Goal: Task Accomplishment & Management: Complete application form

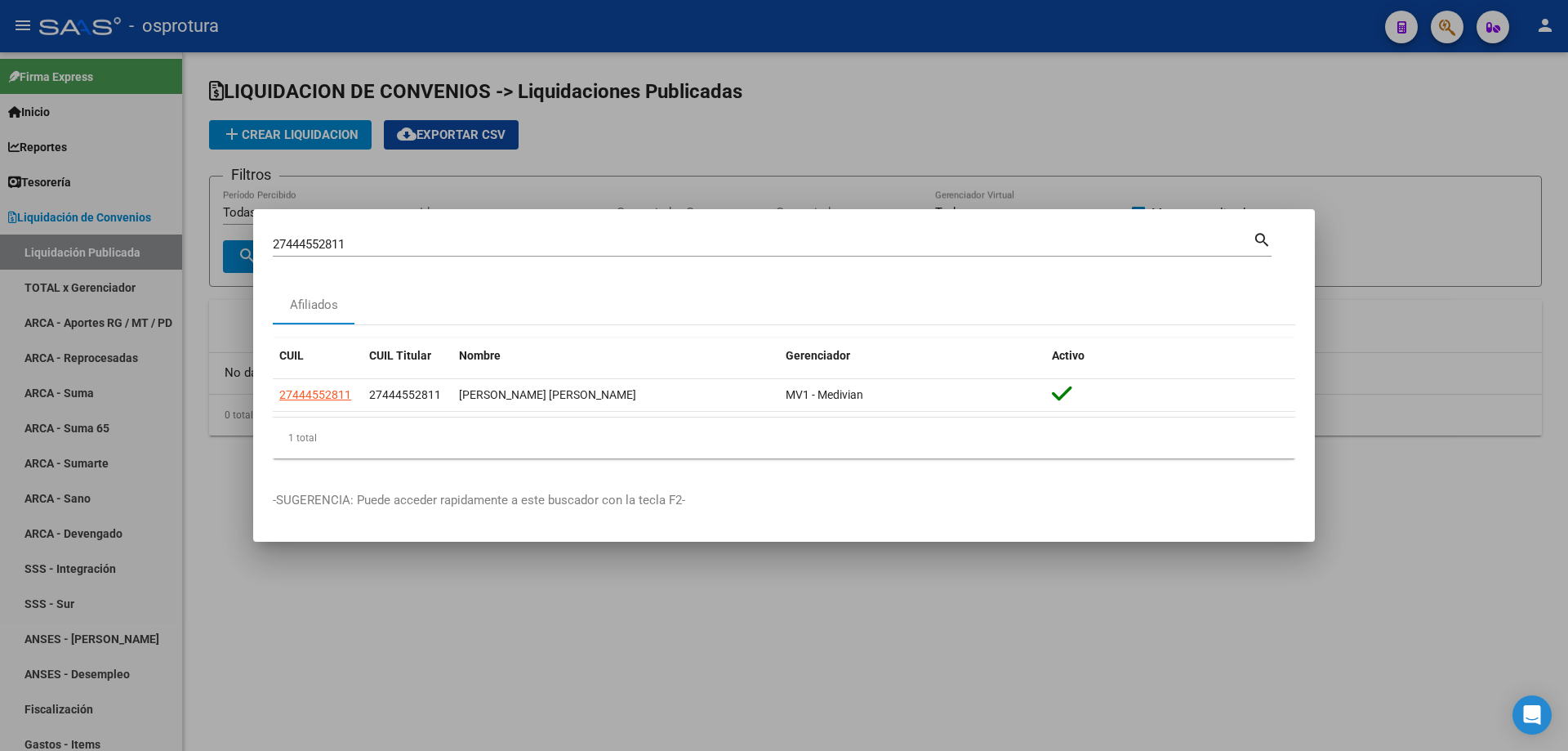
click at [363, 247] on input "27444552811" at bounding box center [763, 244] width 980 height 15
paste input "0-45620224-2"
type input "20456202242"
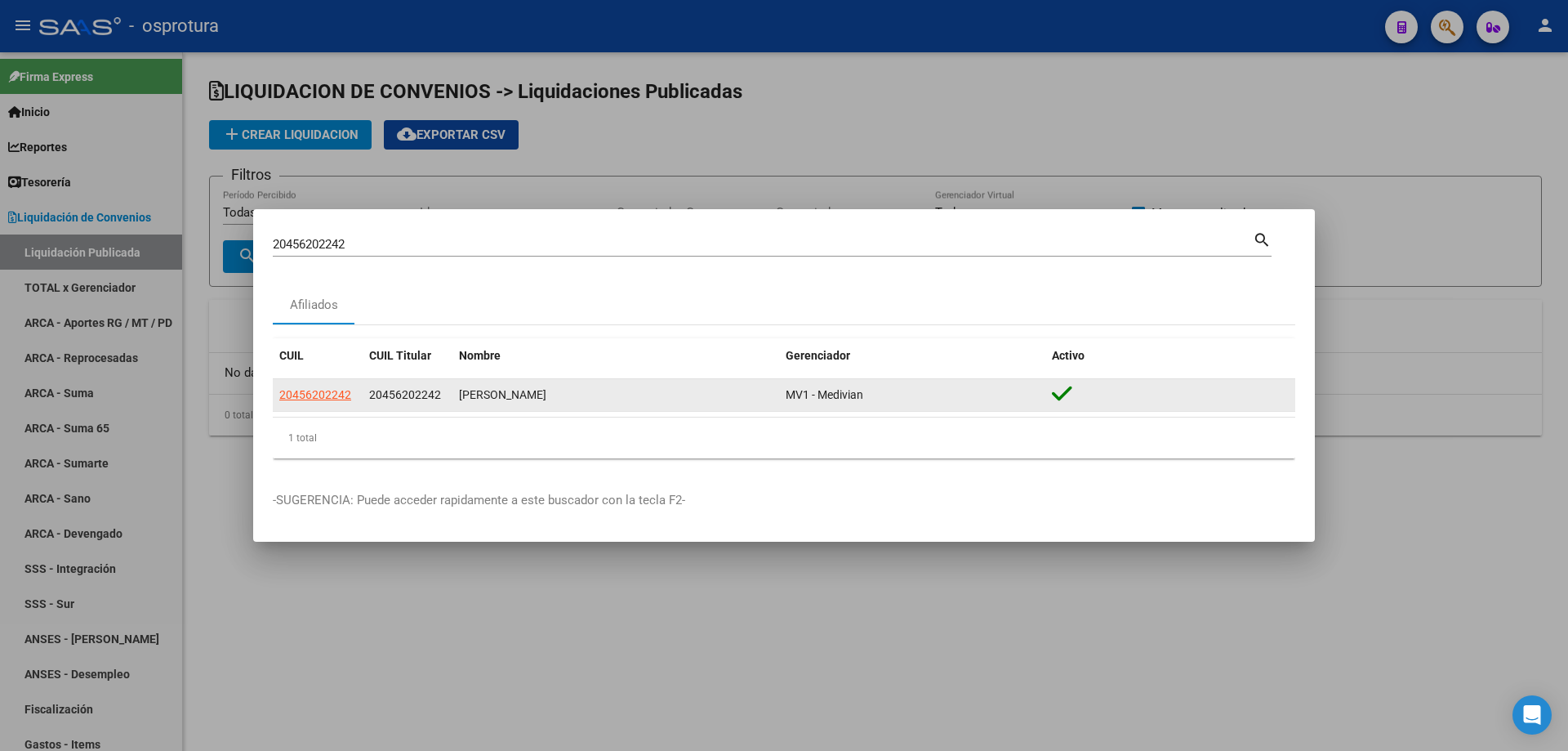
click at [310, 401] on app-link-go-to "20456202242" at bounding box center [315, 394] width 72 height 19
click at [306, 396] on span "20456202242" at bounding box center [315, 394] width 72 height 13
type textarea "20456202242"
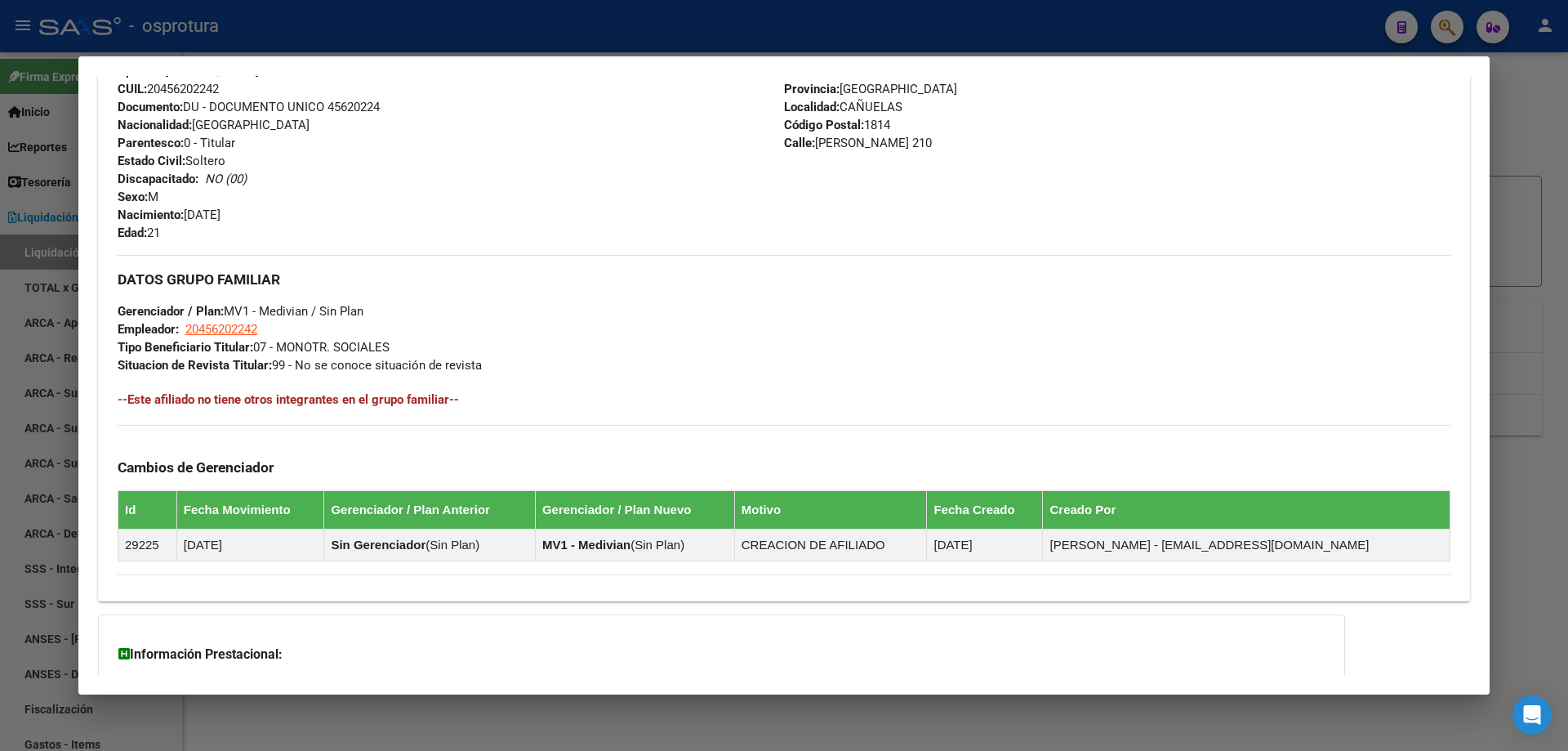
scroll to position [408, 0]
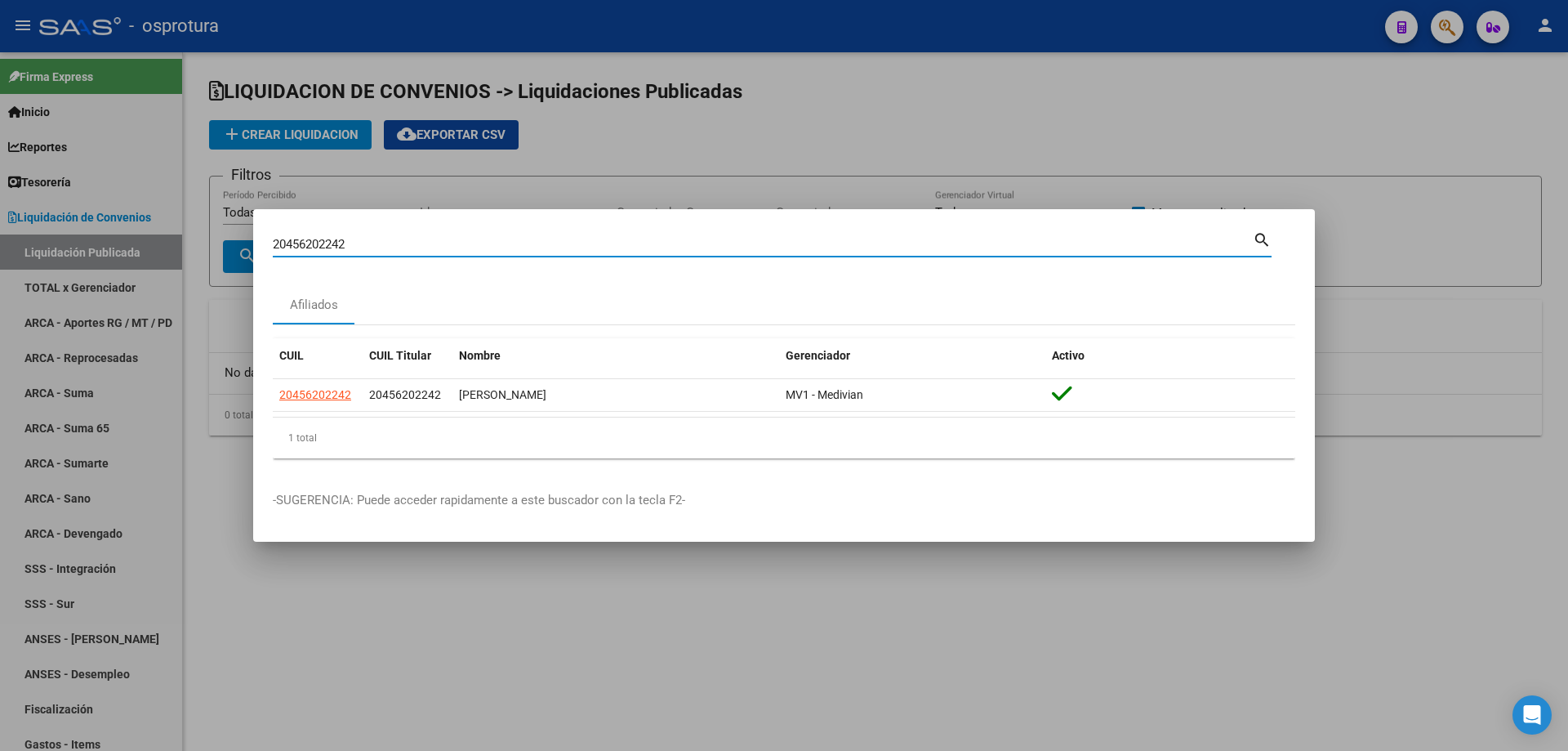
click at [603, 242] on input "20456202242" at bounding box center [763, 244] width 980 height 15
paste input "7-43469325-5"
type input "27434693255"
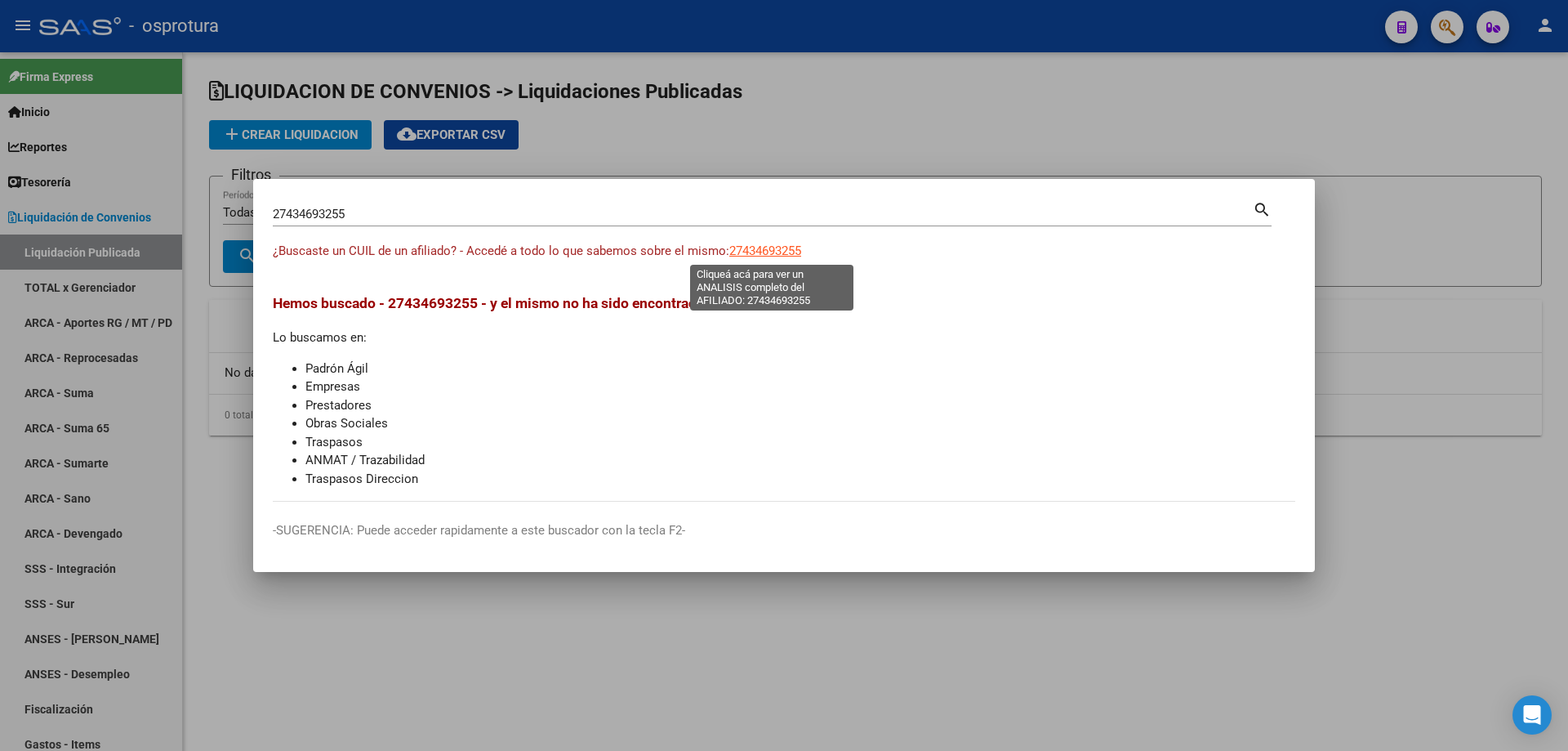
click at [767, 252] on span "27434693255" at bounding box center [765, 250] width 72 height 15
type textarea "27434693255"
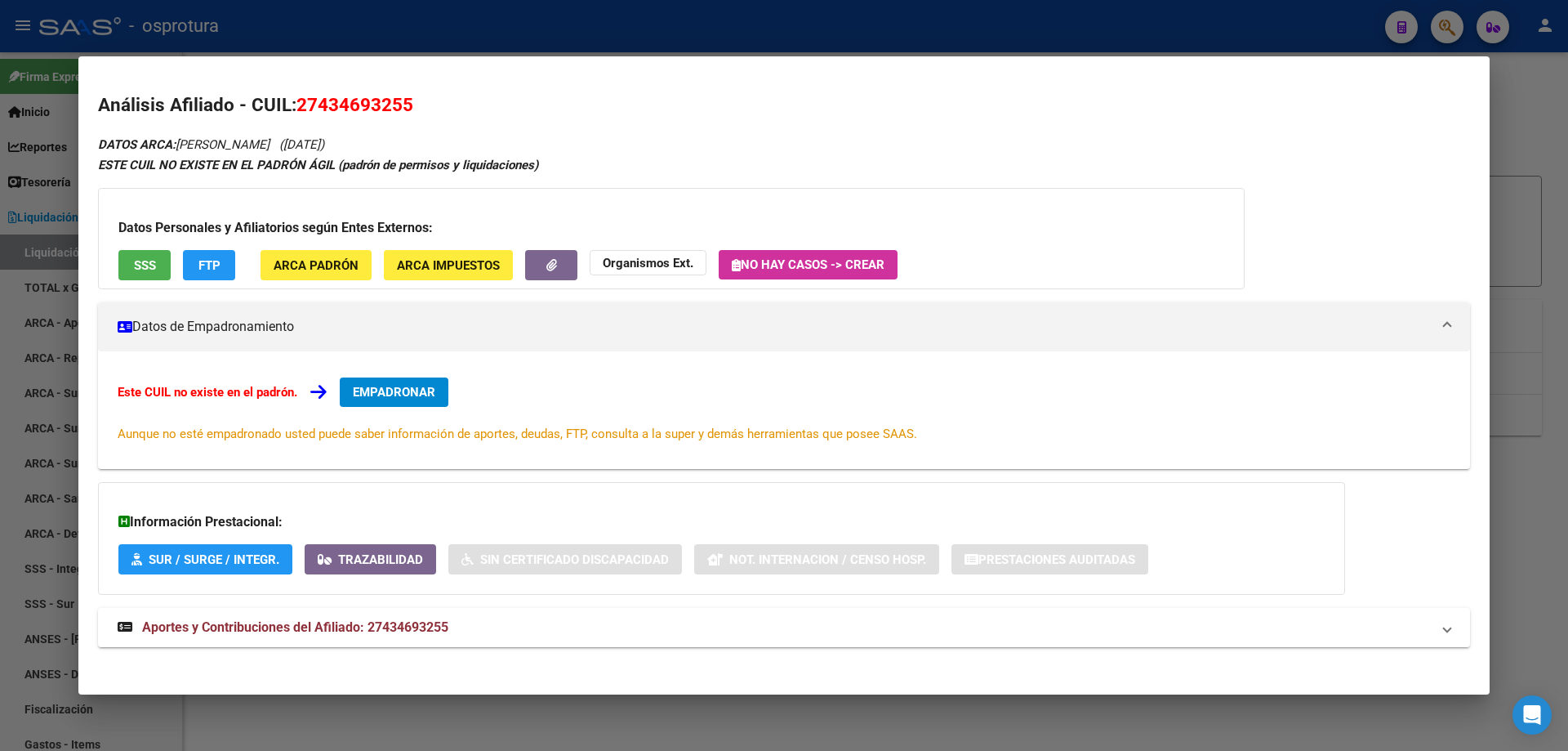
click at [399, 395] on span "EMPADRONAR" at bounding box center [394, 392] width 82 height 15
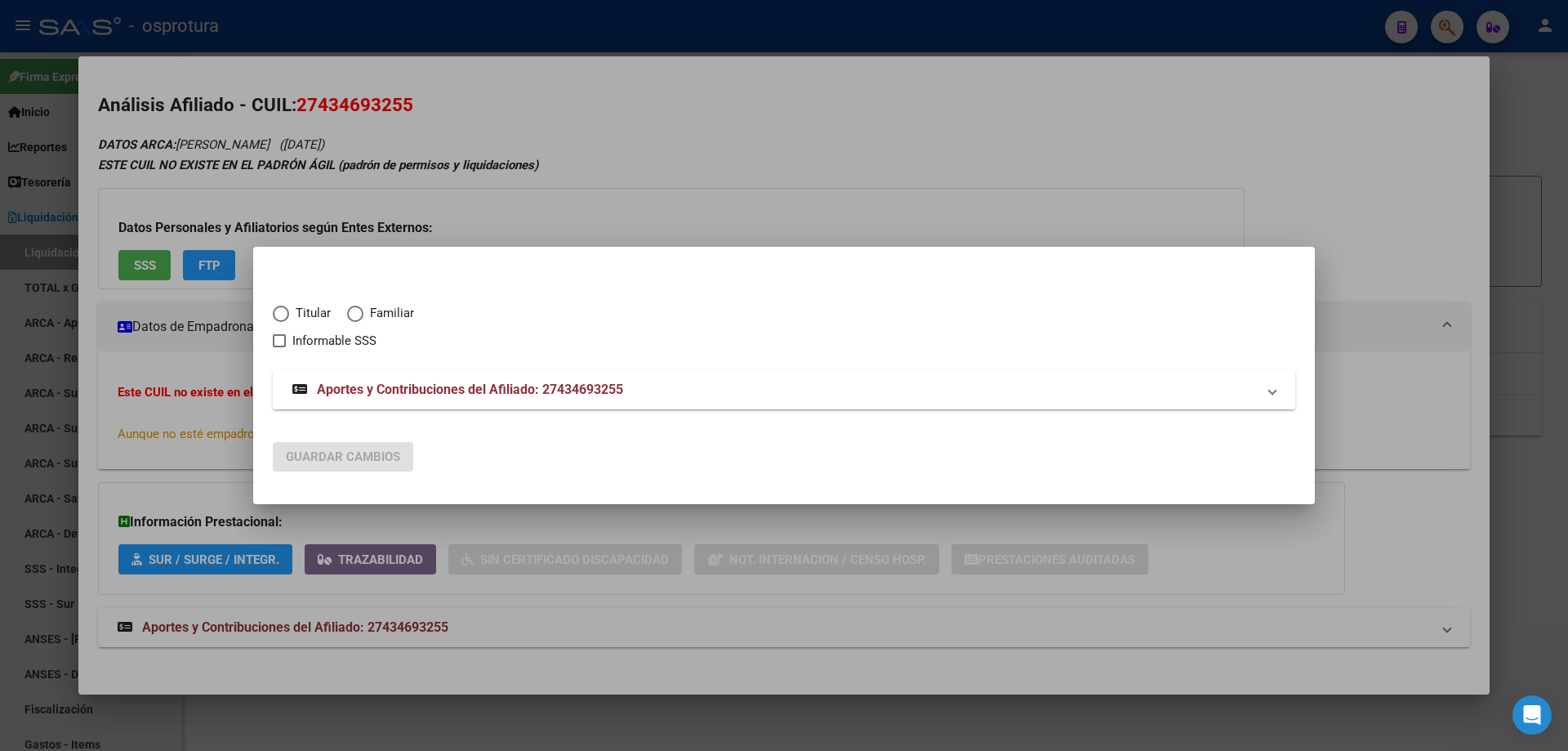
click at [283, 310] on span "Elija una opción" at bounding box center [281, 313] width 16 height 16
click at [283, 310] on input "Titular" at bounding box center [281, 313] width 16 height 16
radio input "true"
checkbox input "true"
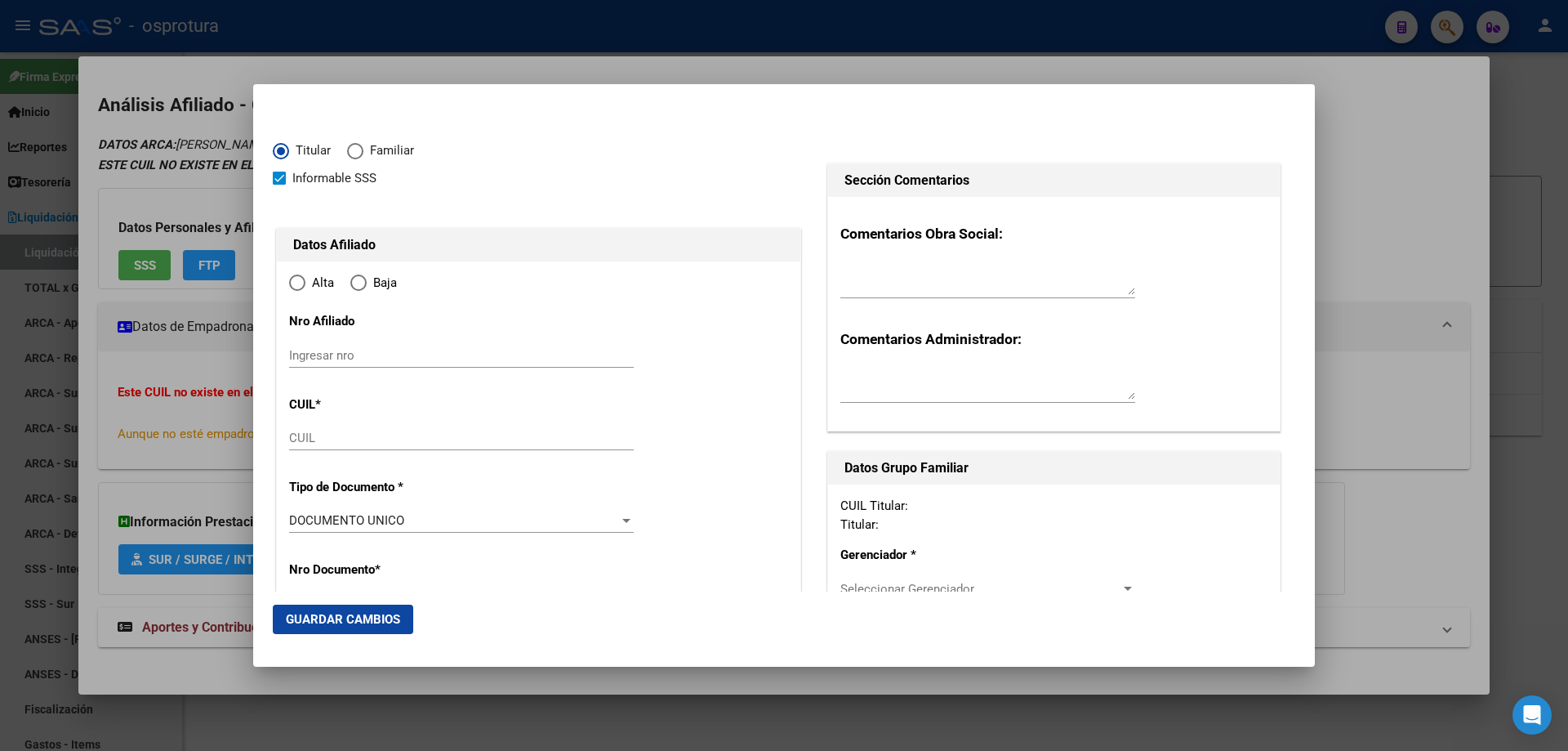
type input "27-43469325-5"
type input "43469325"
type input "[PERSON_NAME]"
type input "[DATE]"
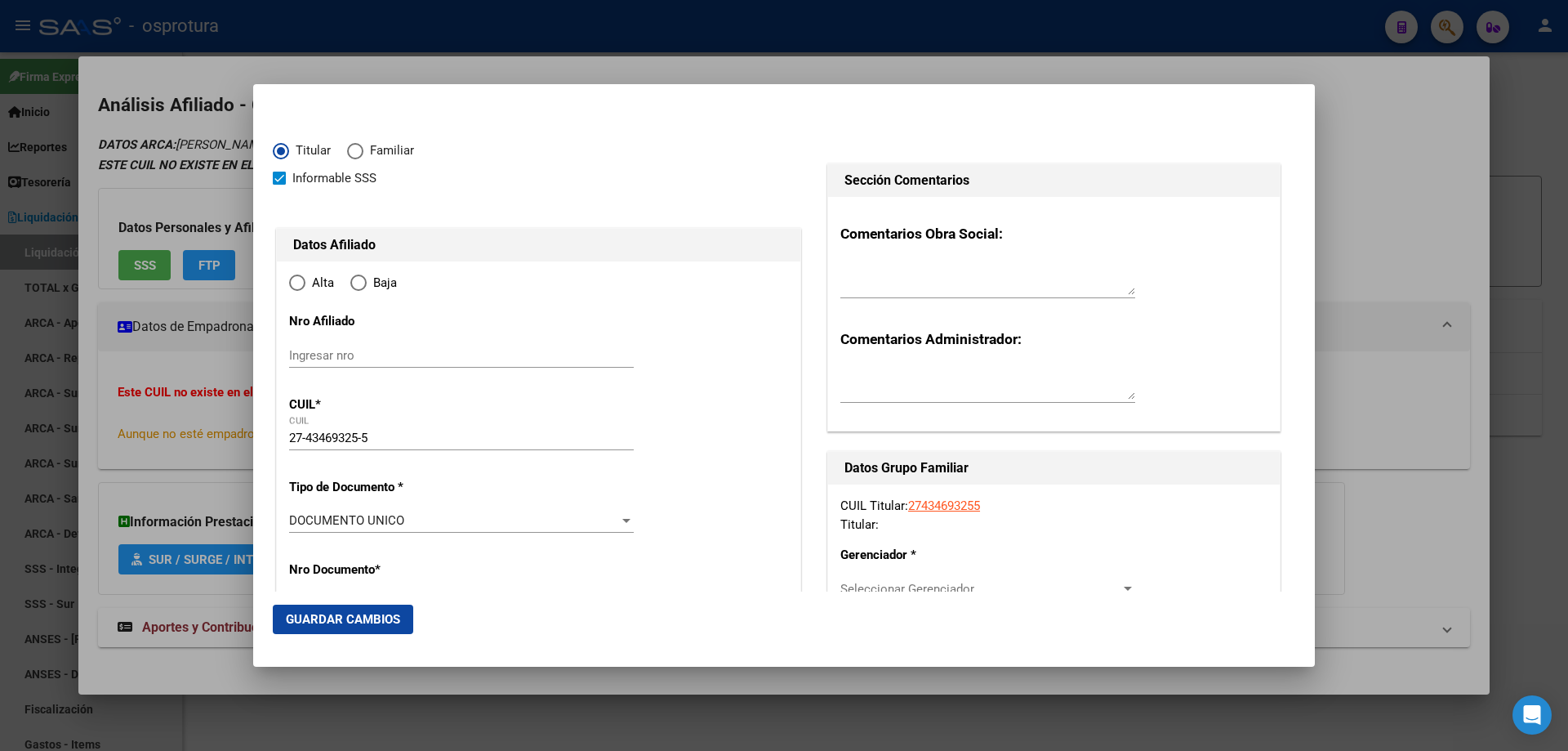
type input "VILLA BALLESTER"
type input "1653"
type input "BOLIVAR"
type input "5657"
radio input "true"
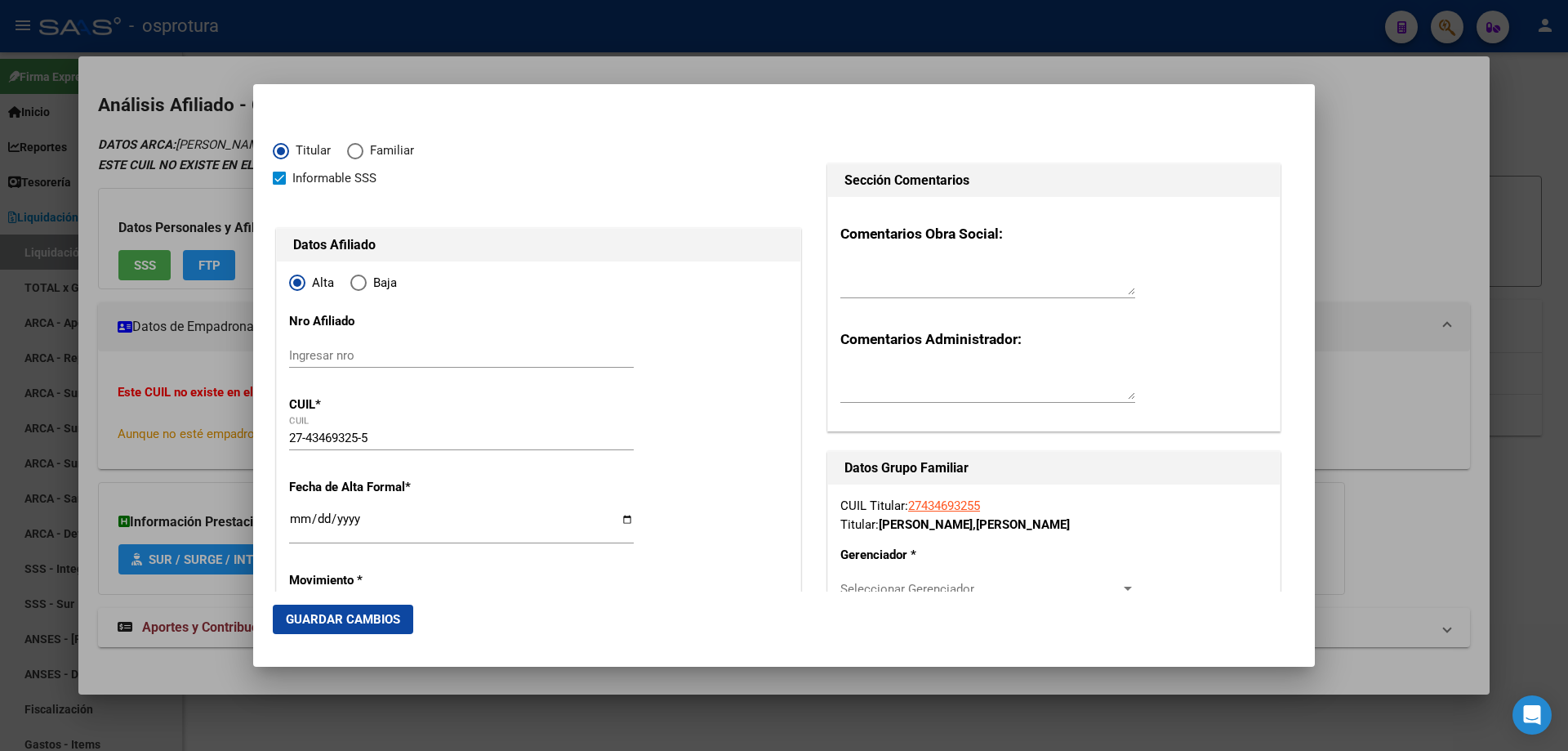
type input "VILLA BALLESTER"
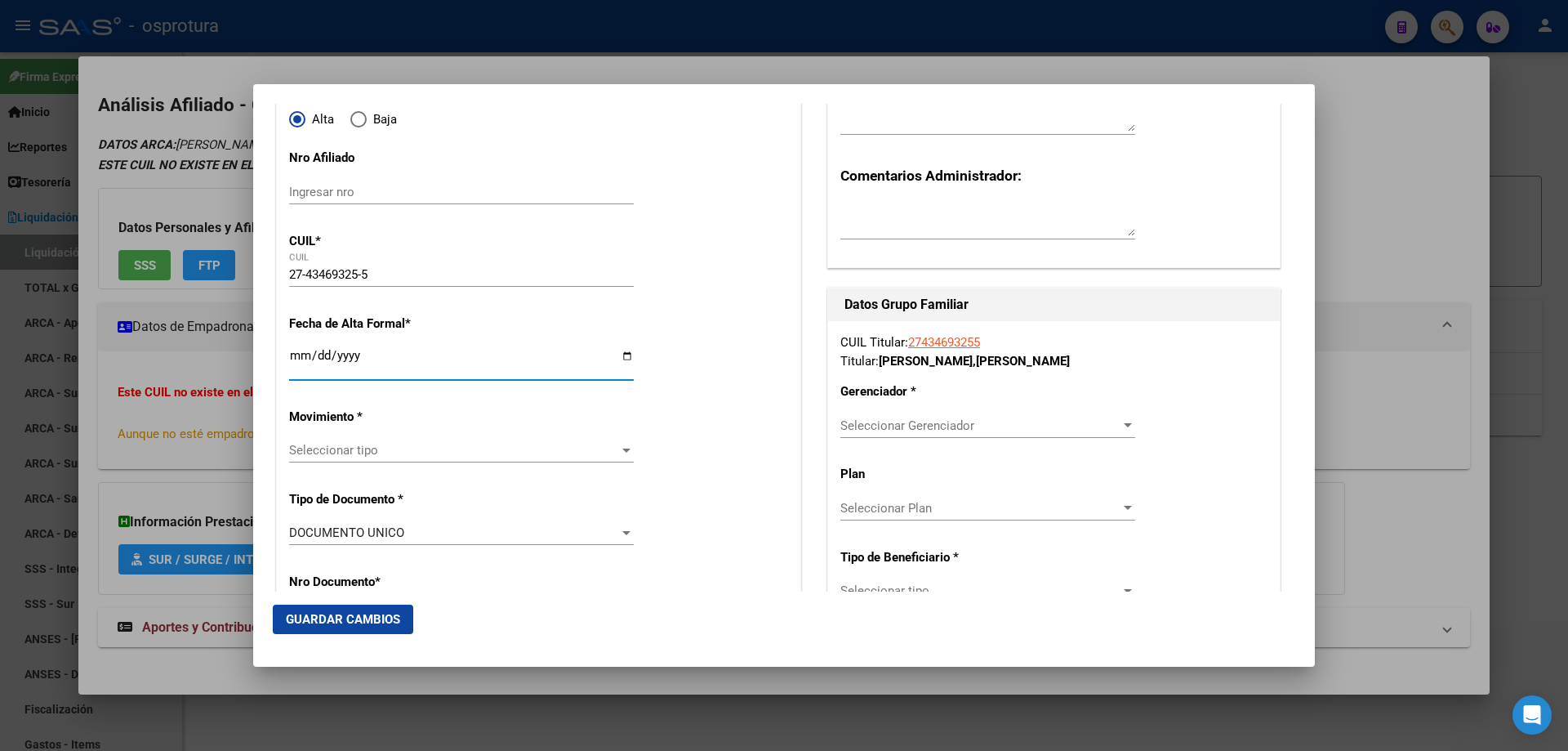
click at [295, 360] on input "Ingresar fecha" at bounding box center [461, 362] width 345 height 26
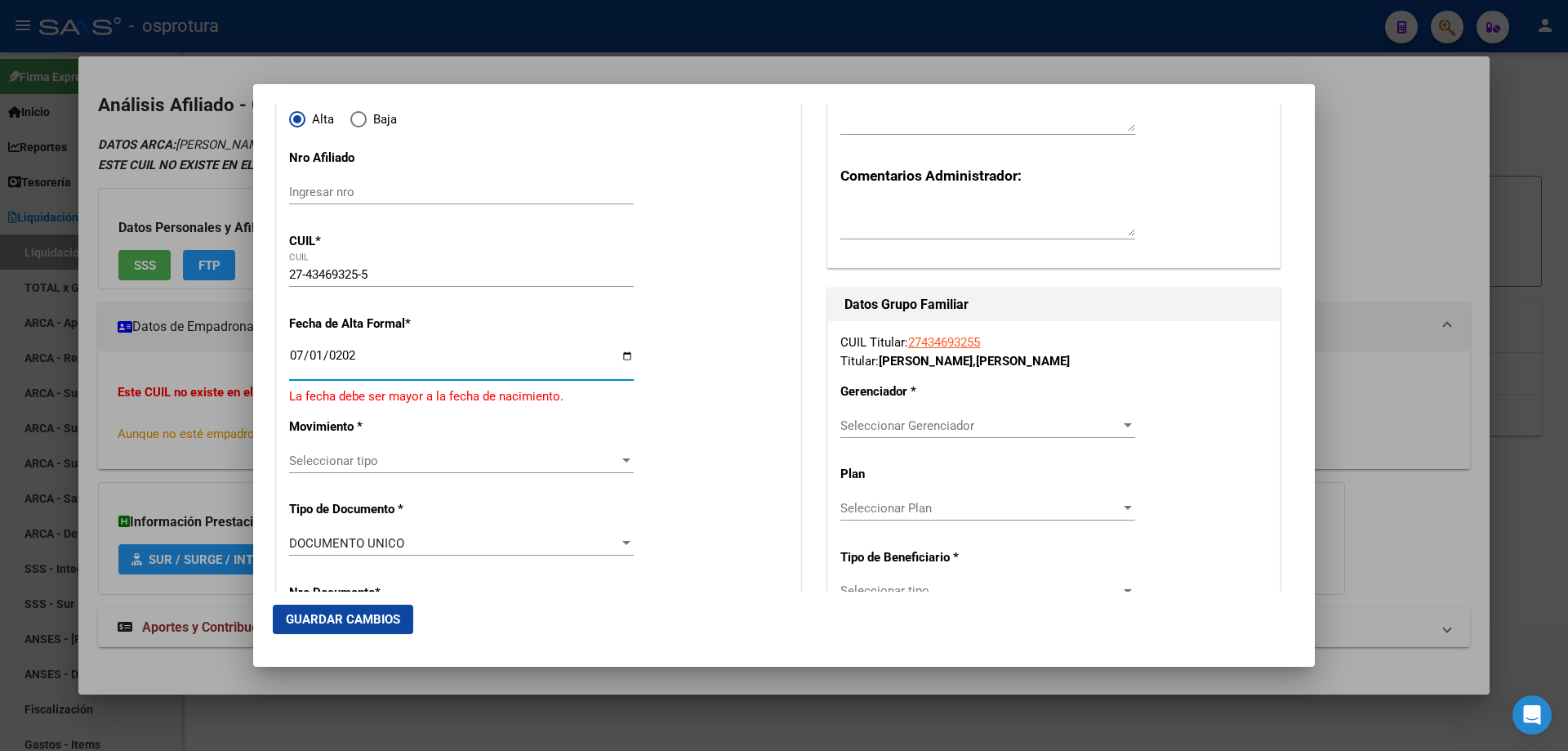
type input "[DATE]"
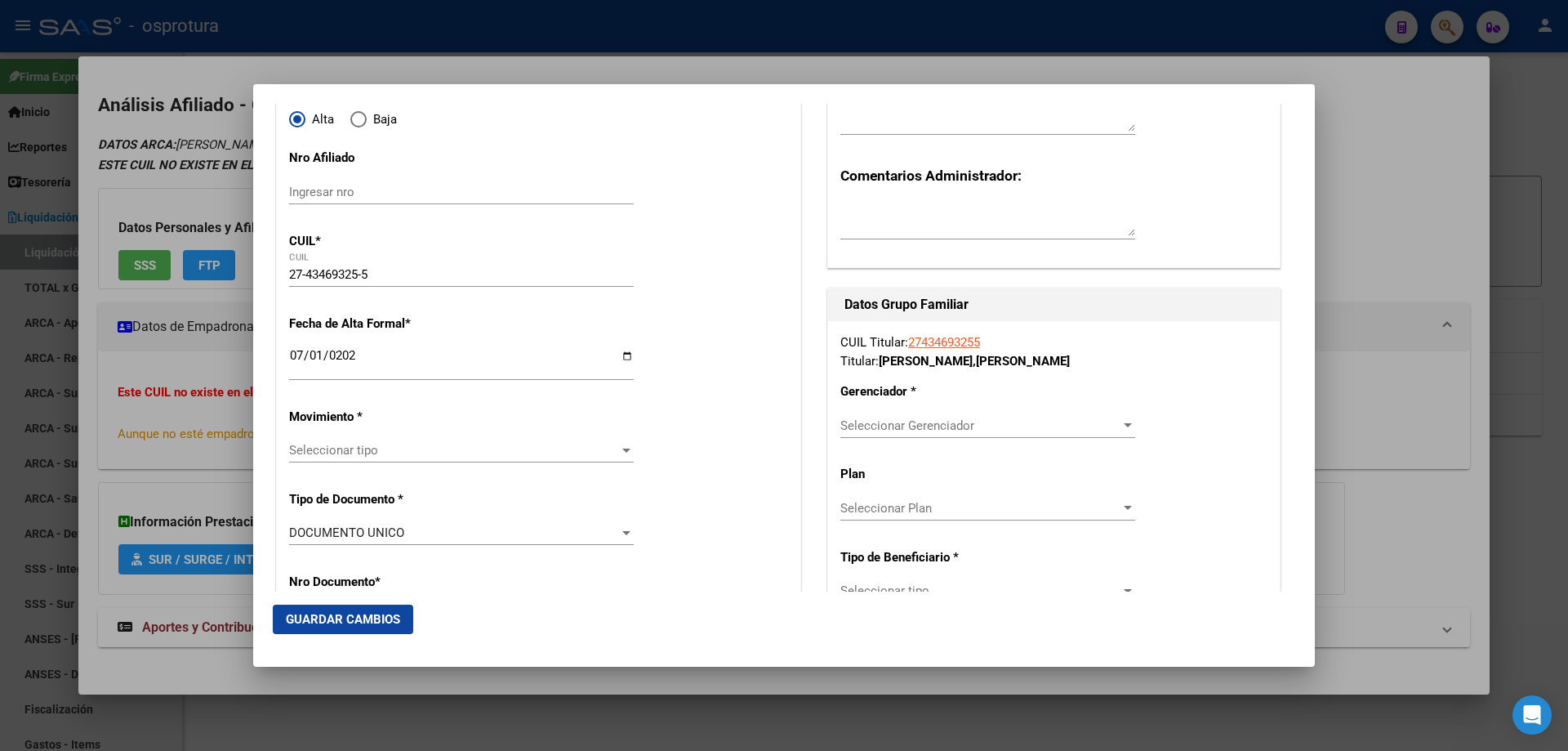
scroll to position [327, 0]
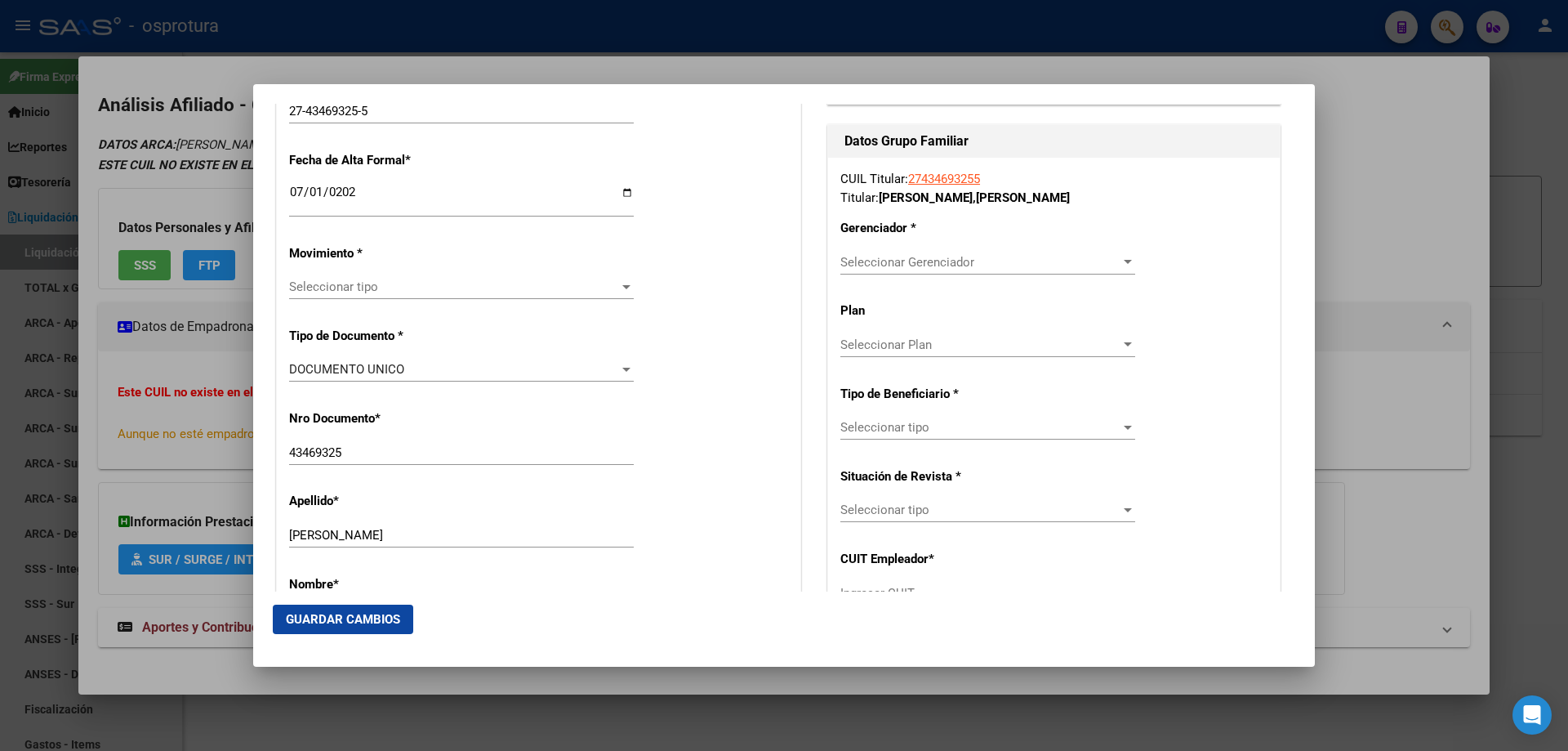
click at [350, 291] on span "Seleccionar tipo" at bounding box center [454, 286] width 330 height 15
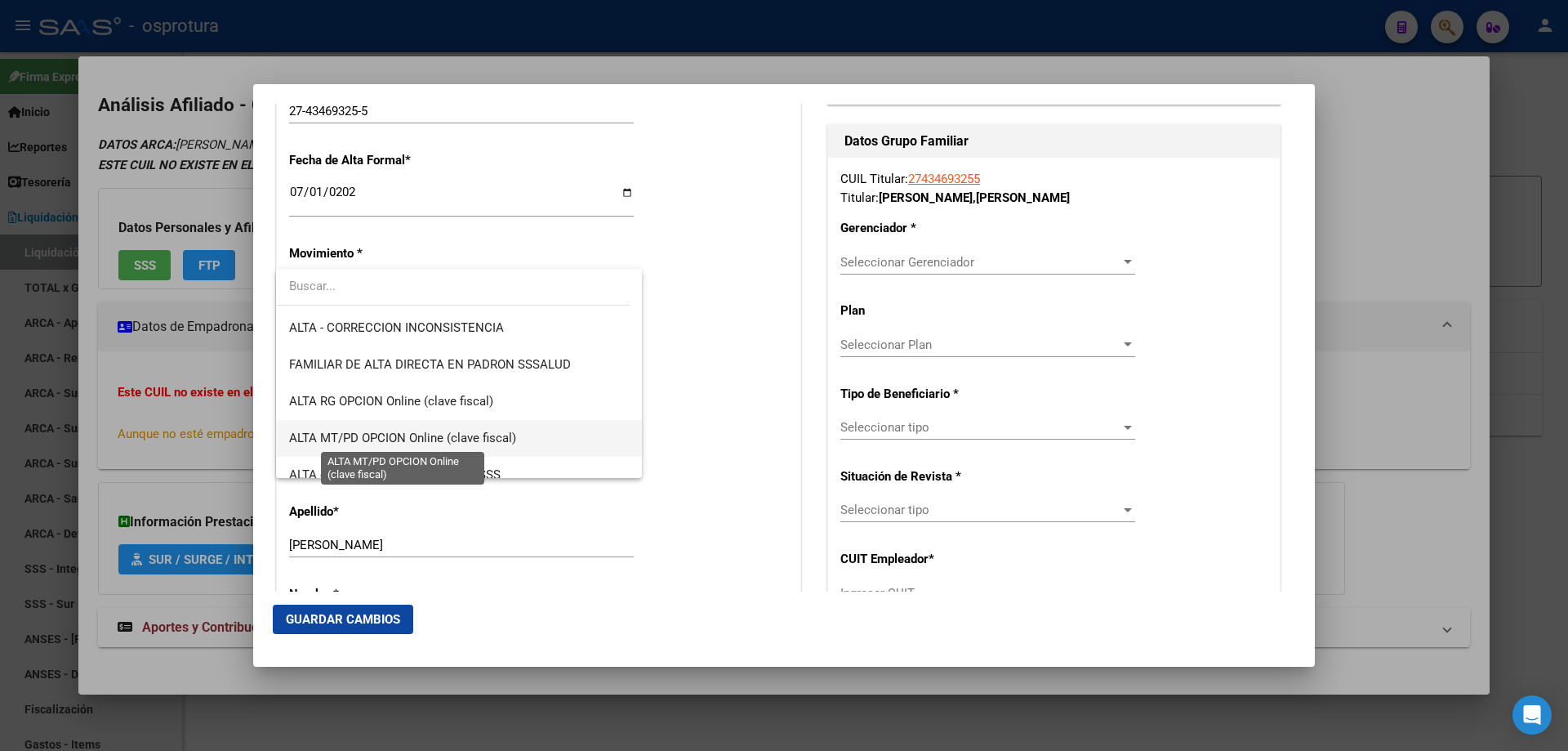
click at [417, 443] on span "ALTA MT/PD OPCION Online (clave fiscal)" at bounding box center [402, 437] width 227 height 15
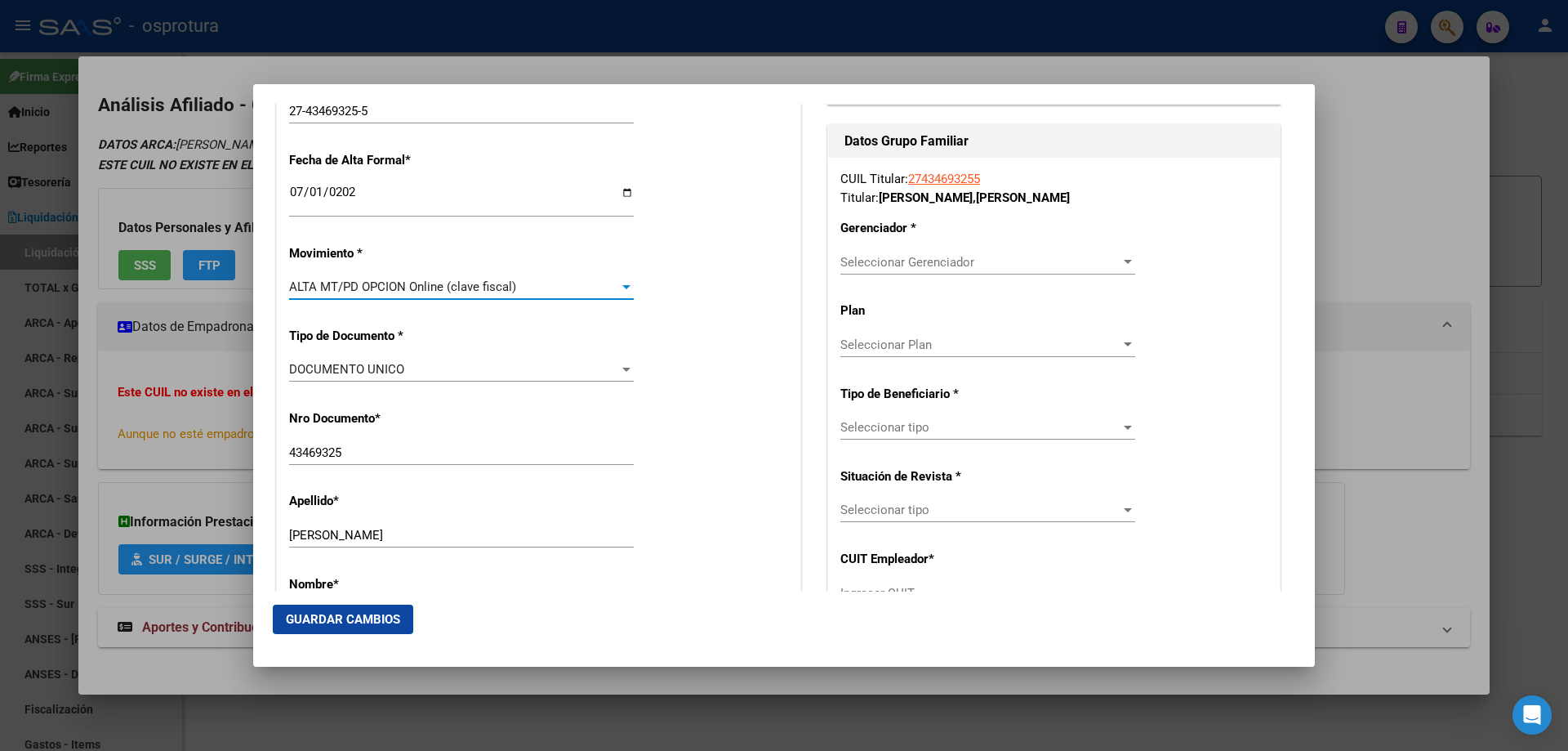
scroll to position [653, 0]
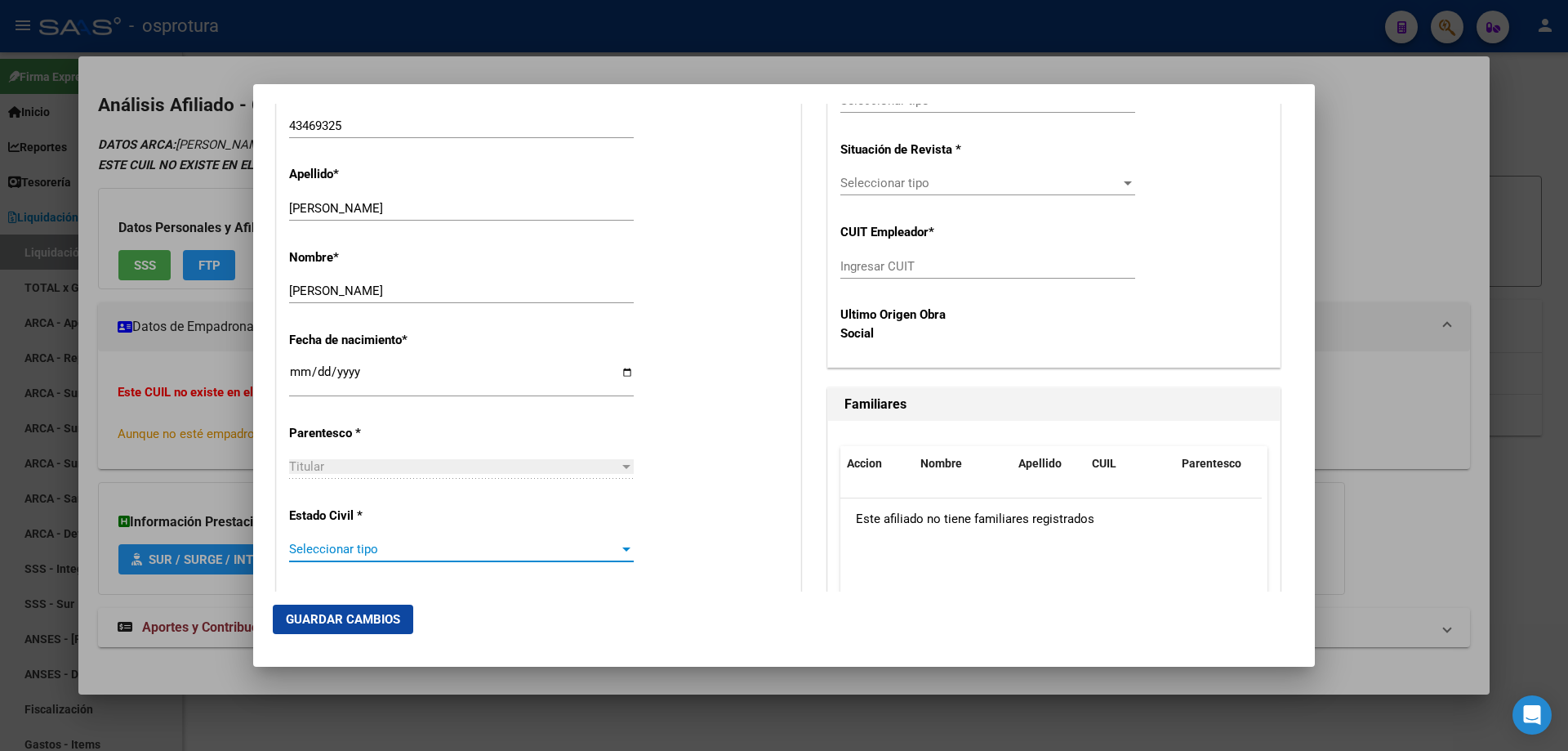
click at [341, 546] on span "Seleccionar tipo" at bounding box center [454, 548] width 330 height 15
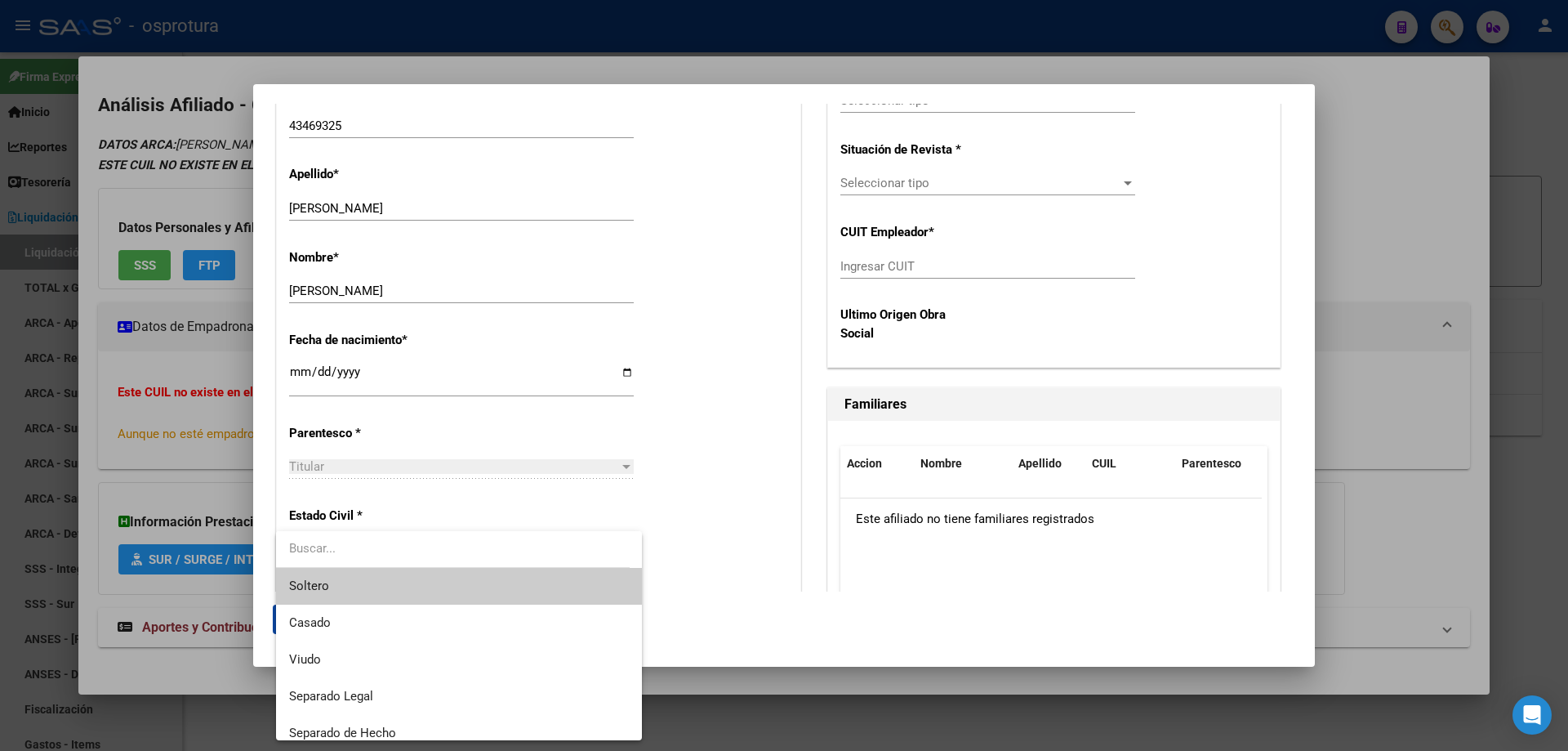
click at [345, 572] on span "Soltero" at bounding box center [459, 586] width 340 height 37
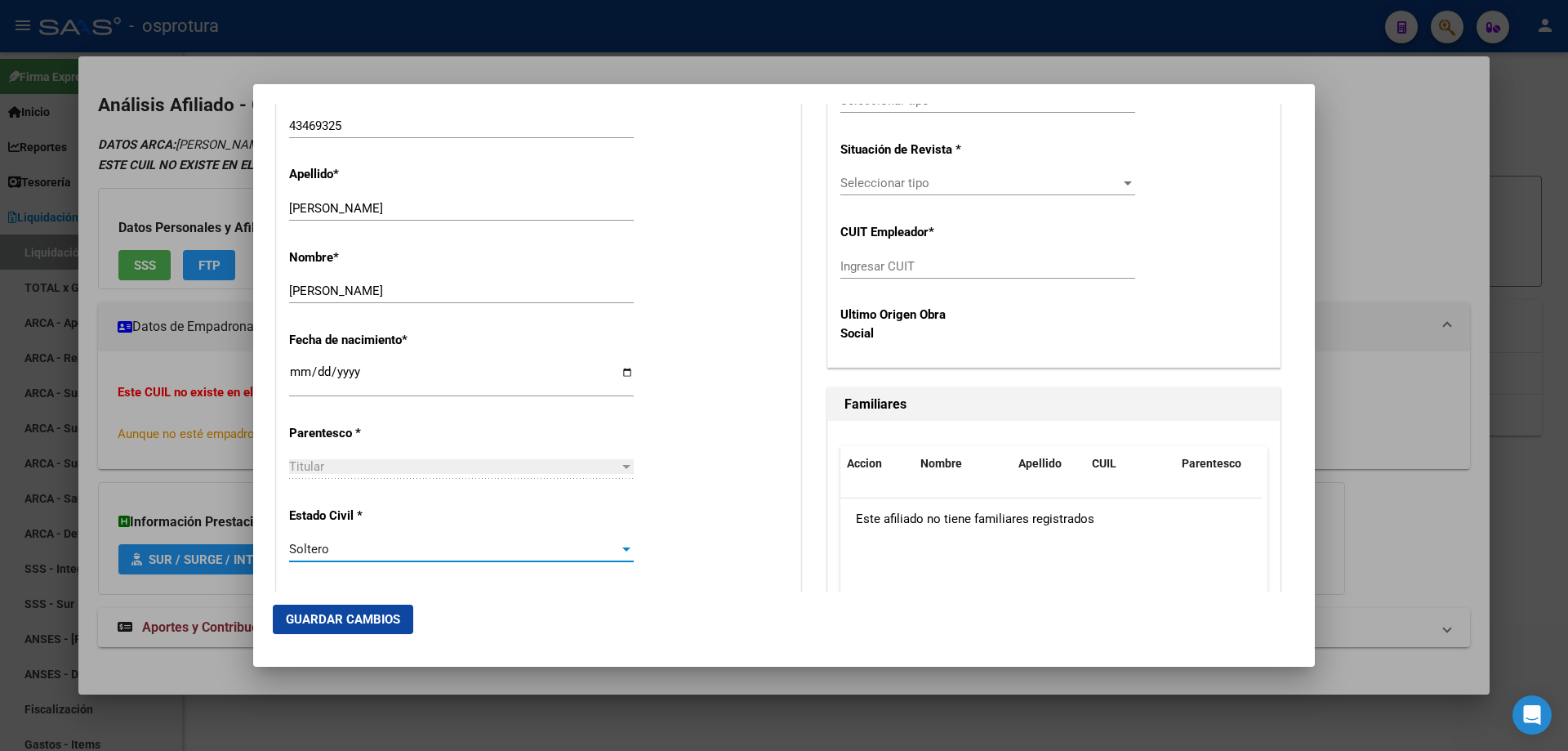
scroll to position [327, 0]
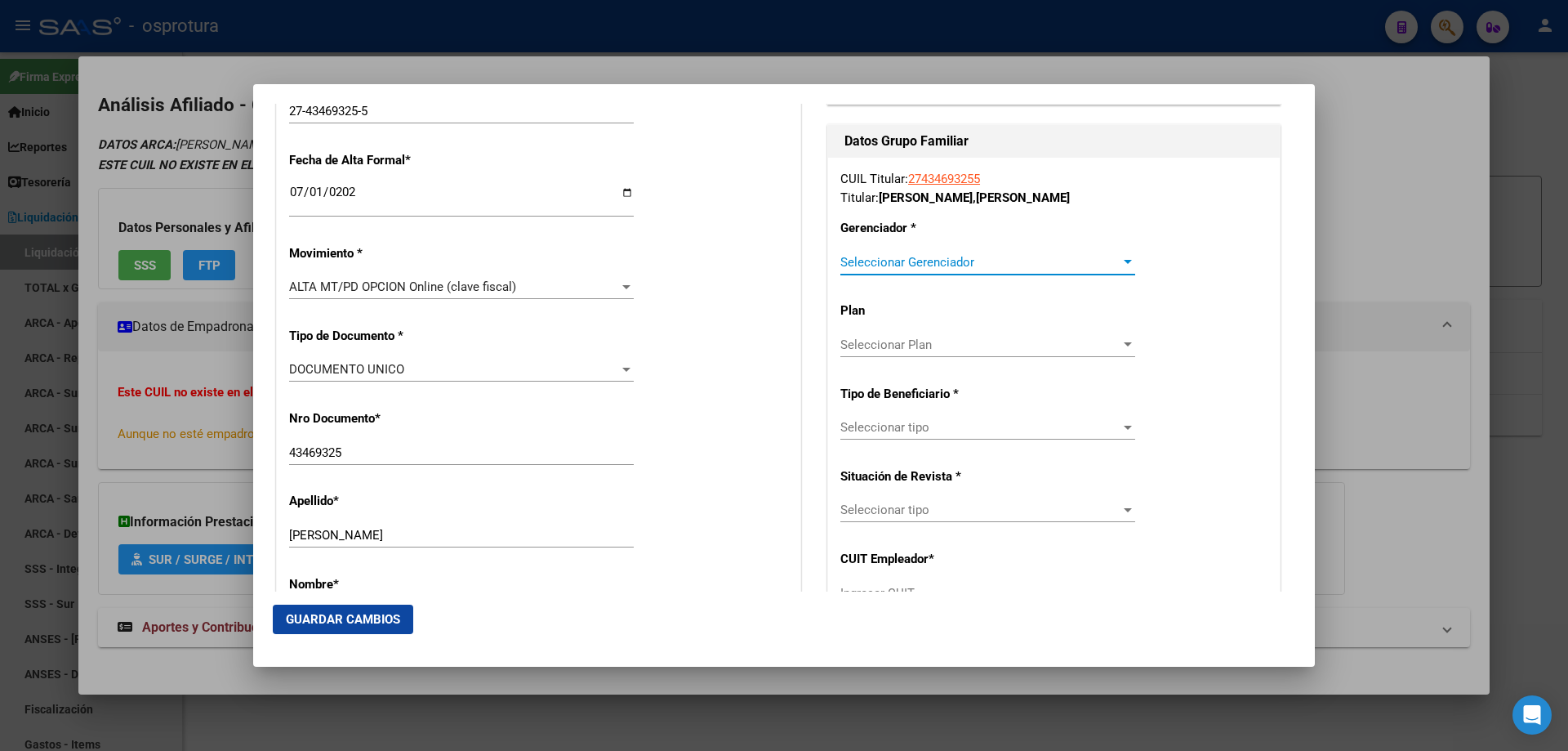
click at [905, 265] on span "Seleccionar Gerenciador" at bounding box center [980, 262] width 280 height 15
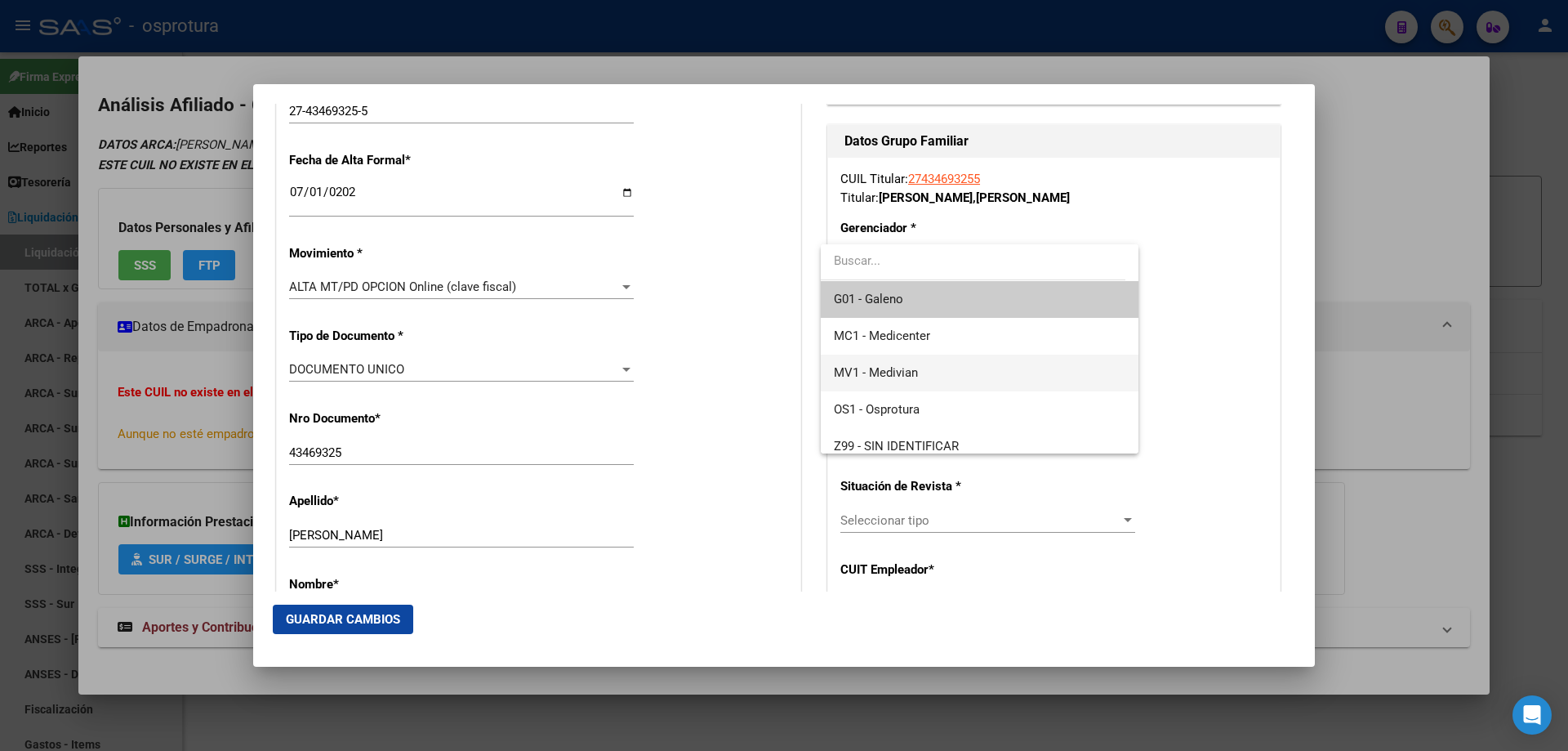
click at [905, 380] on span "MV1 - Medivian" at bounding box center [979, 372] width 291 height 37
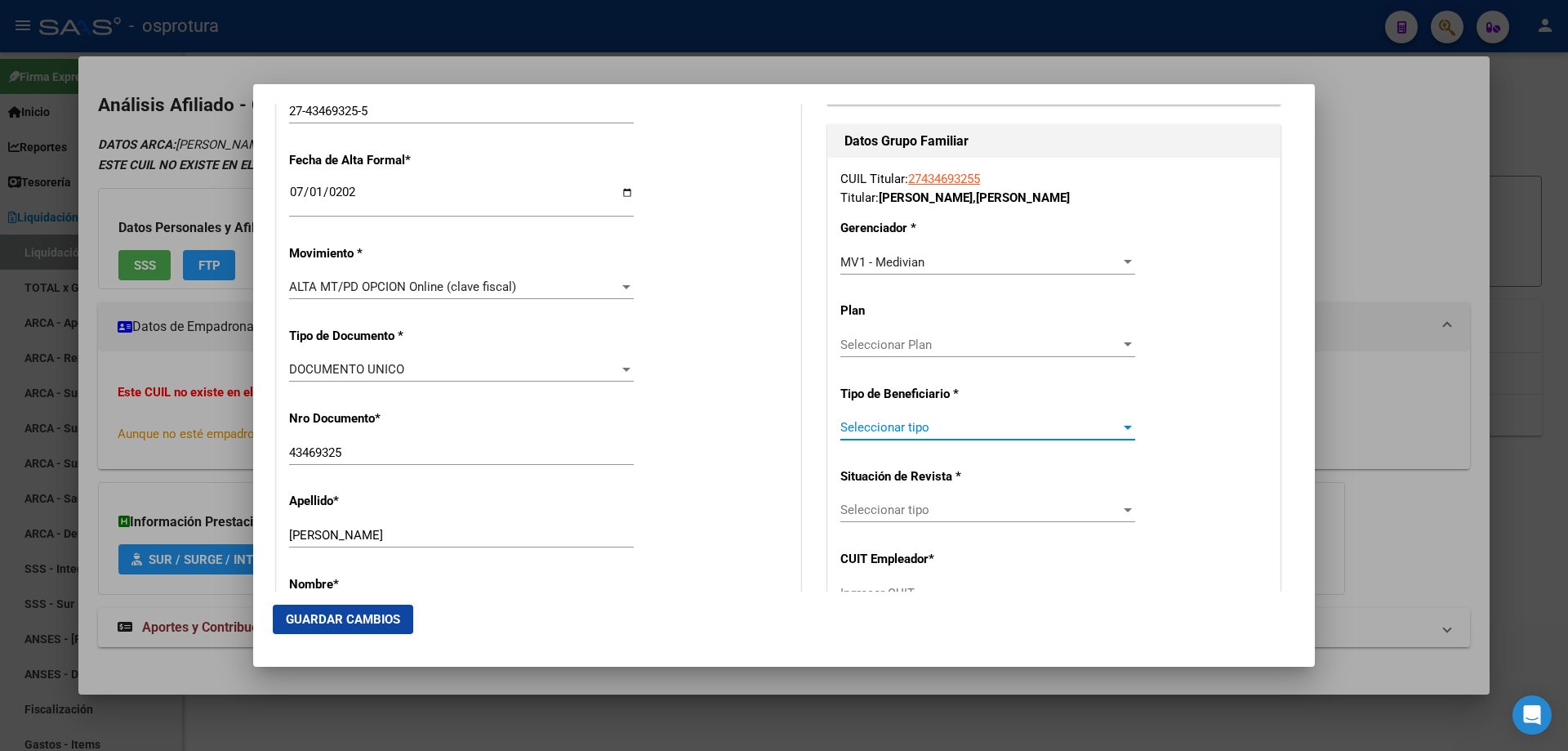
click at [902, 425] on span "Seleccionar tipo" at bounding box center [980, 427] width 280 height 15
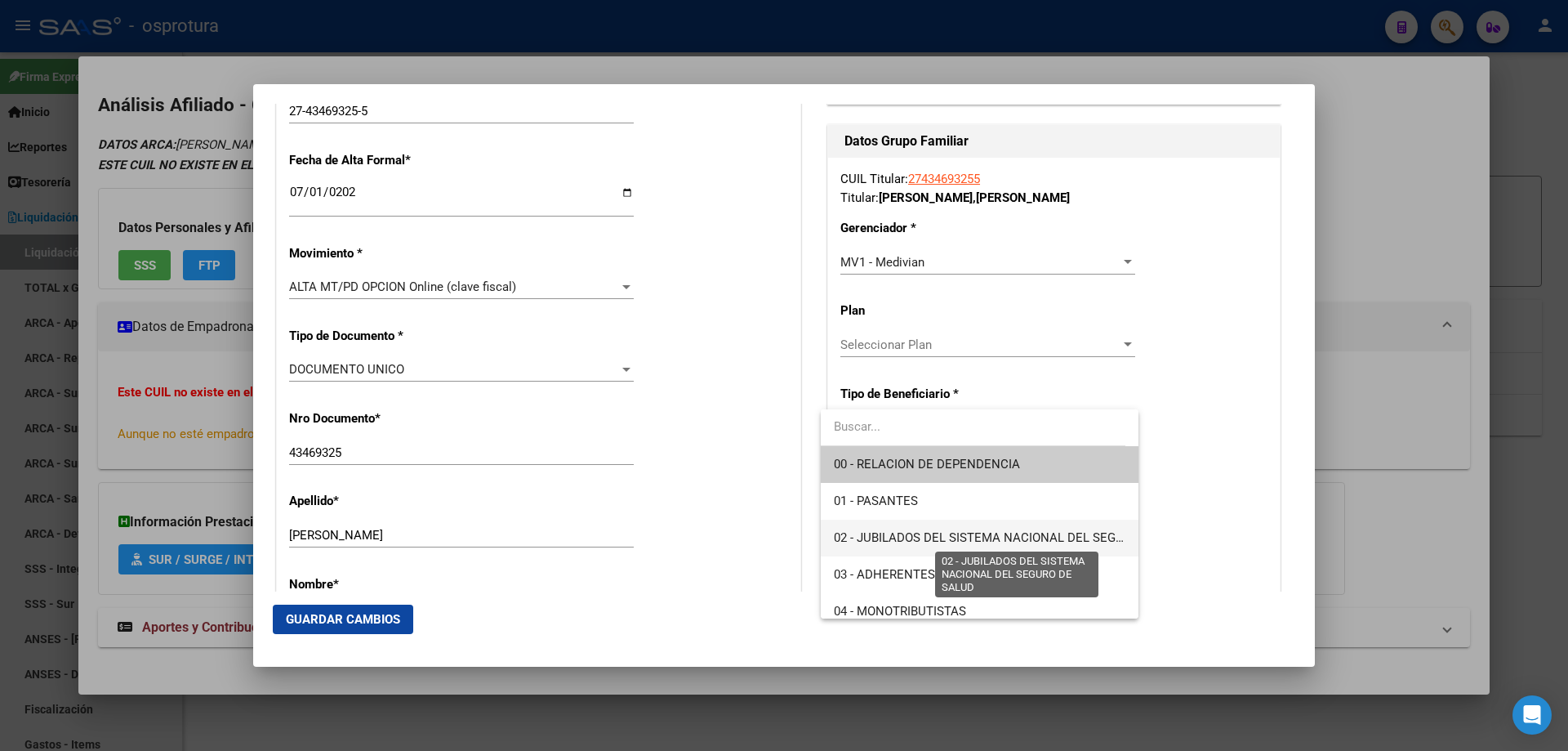
scroll to position [163, 0]
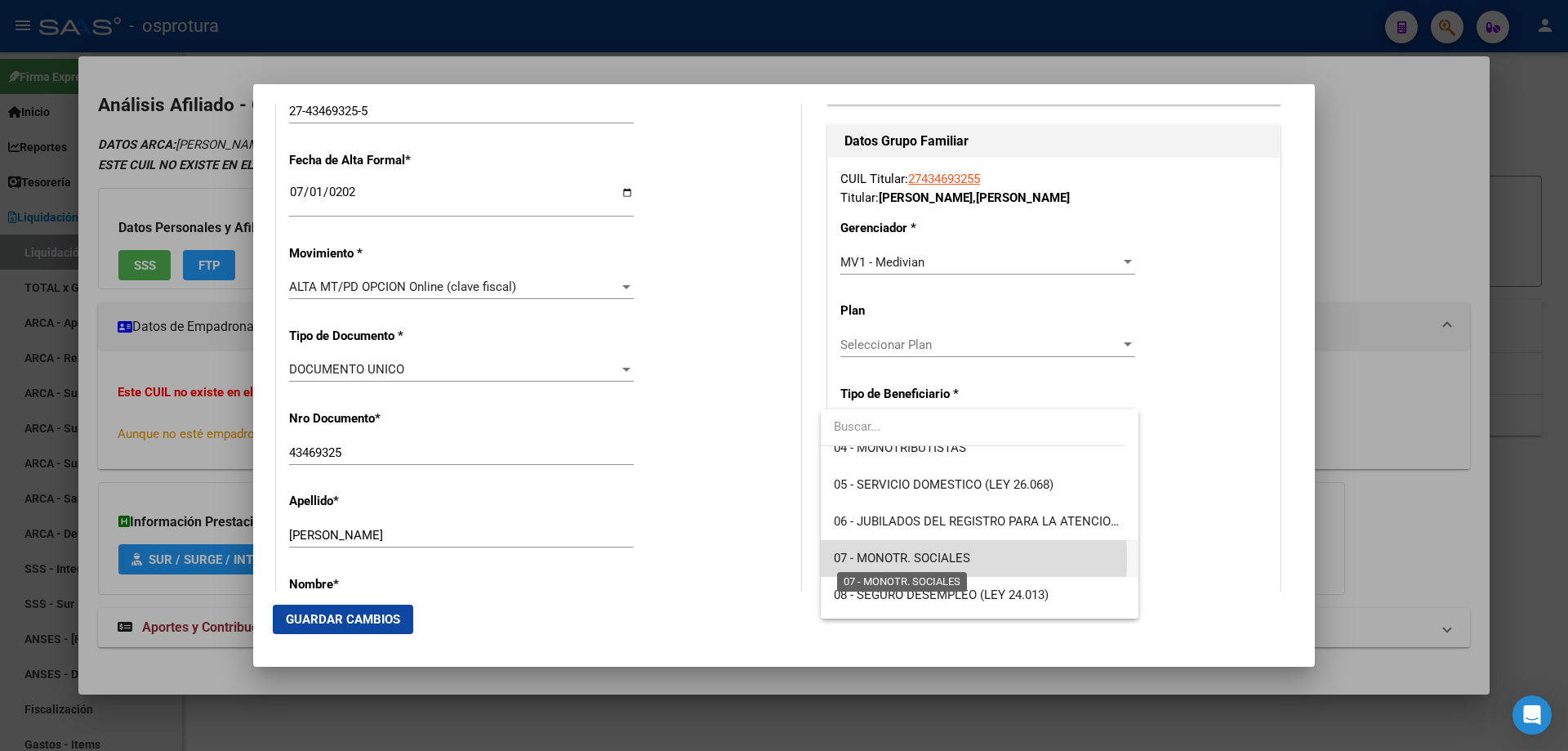
click at [887, 558] on span "07 - MONOTR. SOCIALES" at bounding box center [902, 557] width 136 height 15
type input "27-43469325-5"
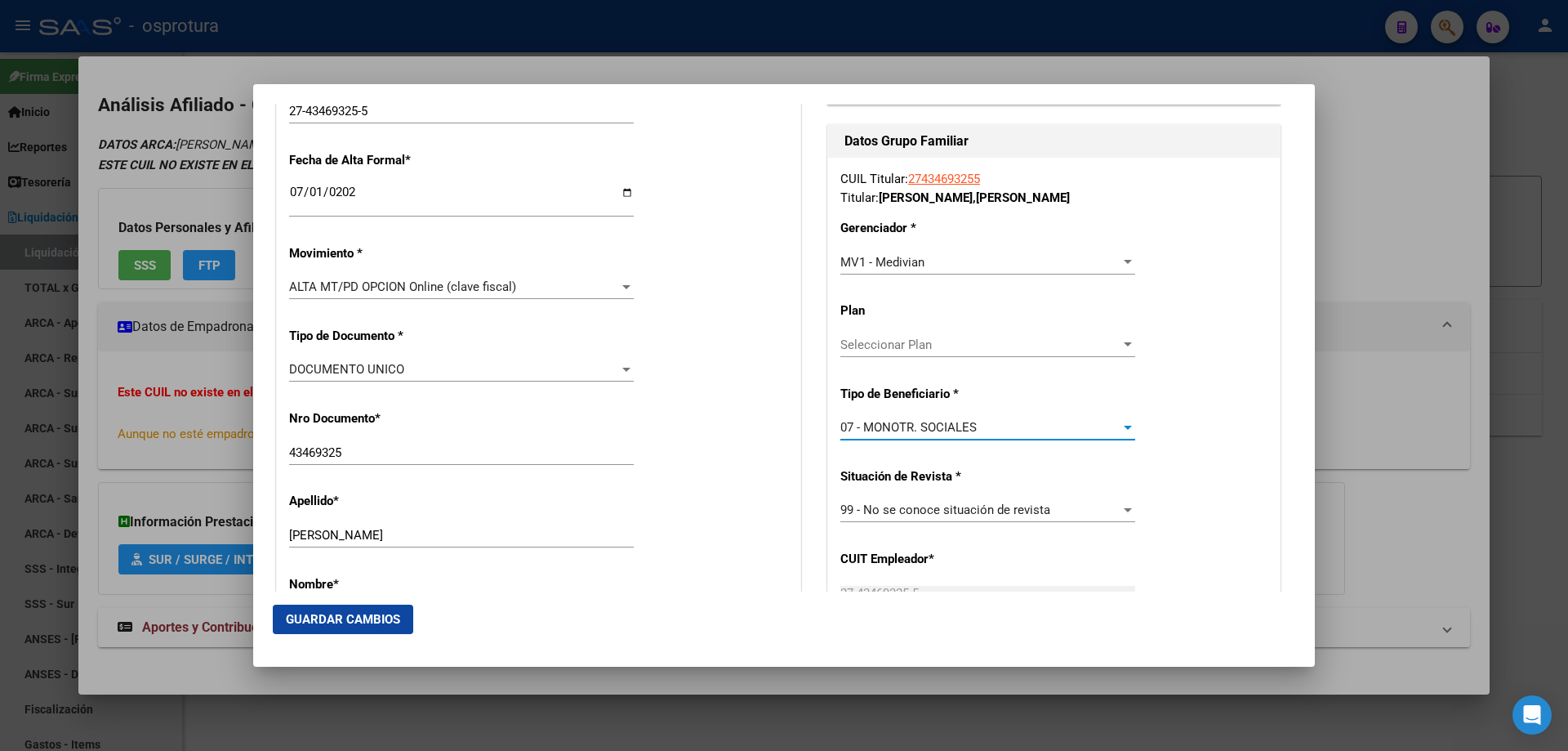
click at [376, 614] on span "Guardar Cambios" at bounding box center [343, 619] width 114 height 15
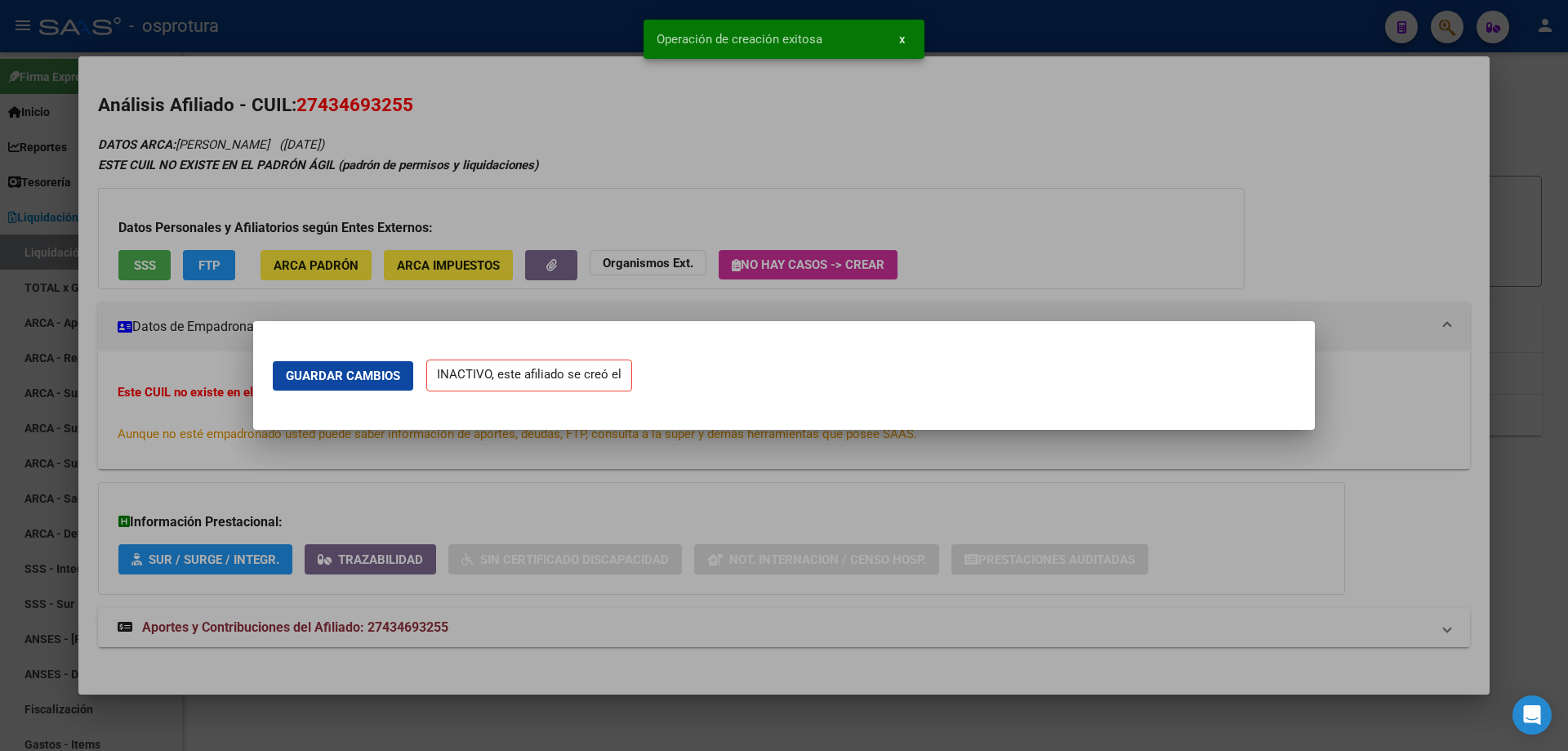
scroll to position [0, 0]
